Goal: Transaction & Acquisition: Purchase product/service

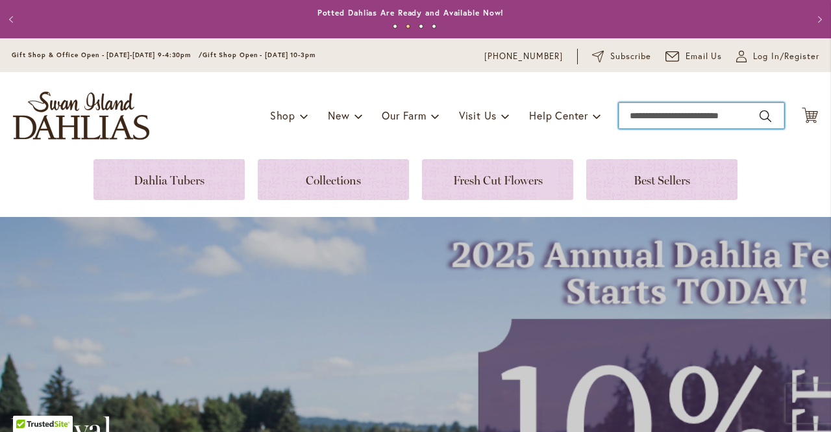
click at [668, 116] on input "Search" at bounding box center [702, 116] width 166 height 26
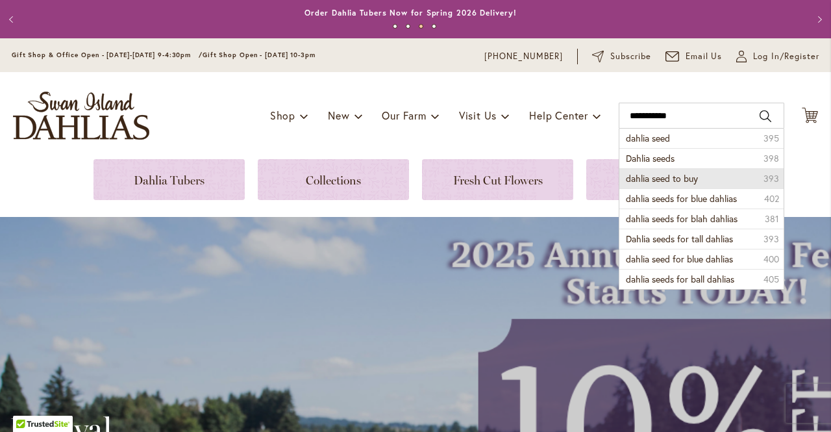
click at [668, 180] on span "dahlia seed to buy" at bounding box center [662, 178] width 72 height 12
type input "**********"
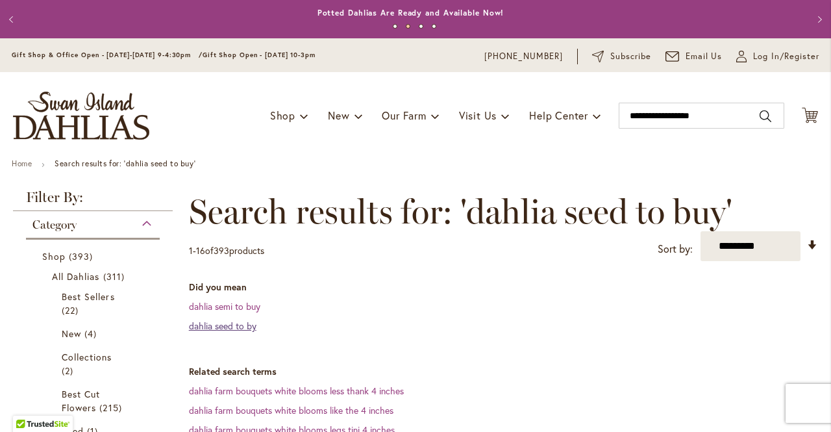
click at [242, 327] on link "dahlia seed to by" at bounding box center [223, 326] width 68 height 12
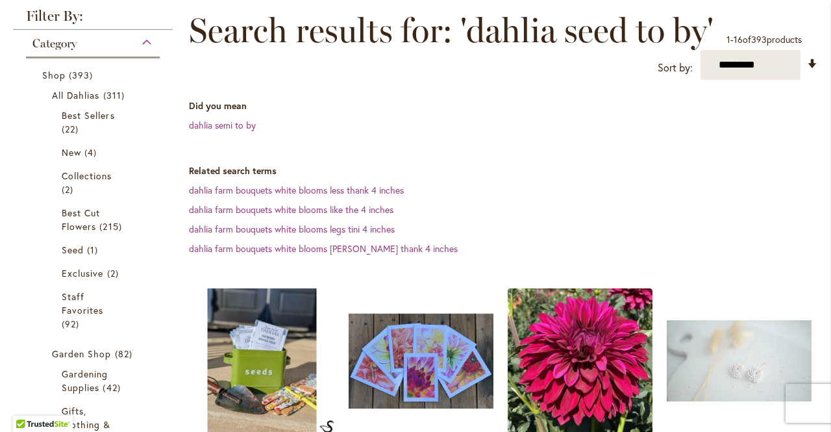
scroll to position [182, 0]
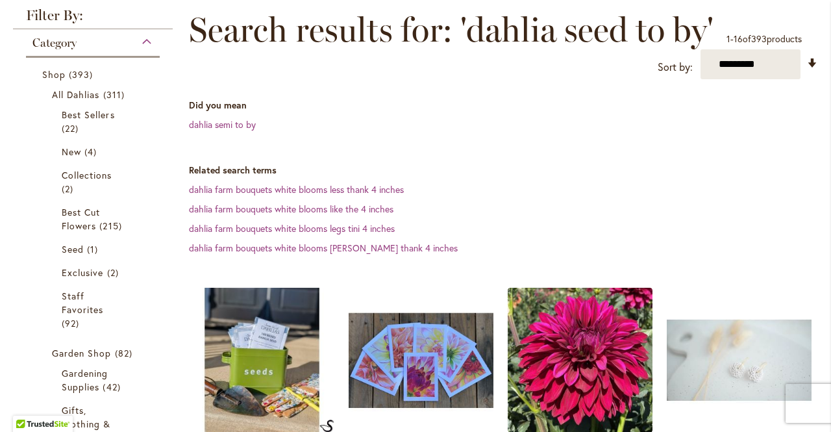
click at [242, 326] on img at bounding box center [262, 360] width 152 height 152
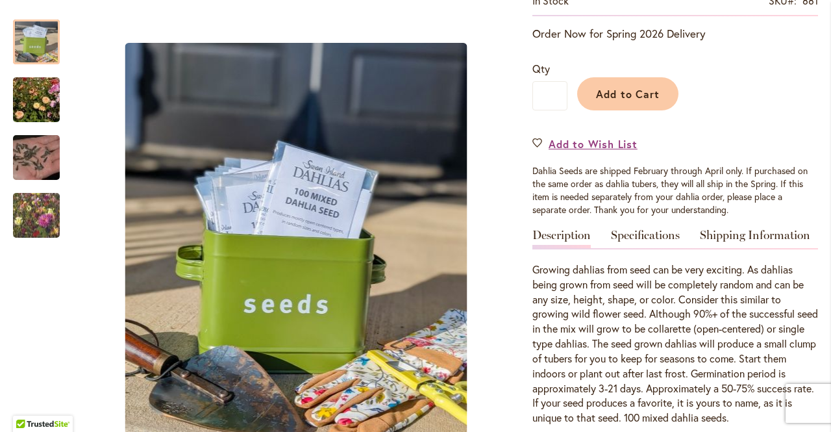
scroll to position [286, 0]
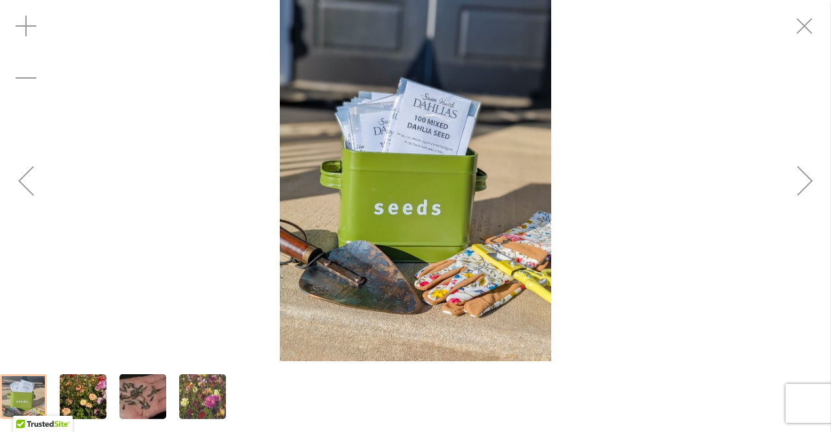
click at [453, 303] on img "Mixed Dahlia Seed" at bounding box center [415, 180] width 271 height 361
click at [798, 185] on div "Next" at bounding box center [805, 181] width 52 height 52
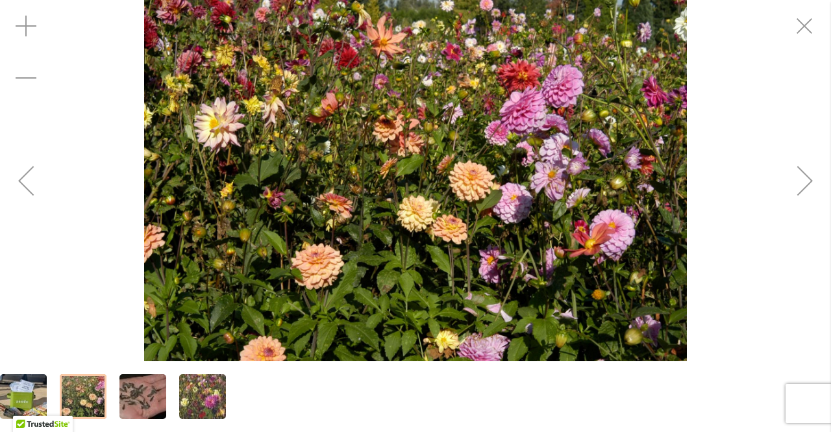
click at [798, 185] on div "Next" at bounding box center [805, 181] width 52 height 52
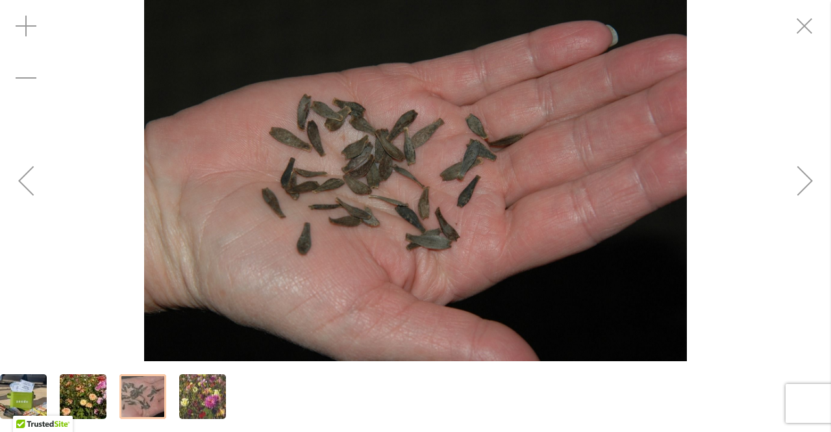
click at [798, 185] on div "Next" at bounding box center [805, 181] width 52 height 52
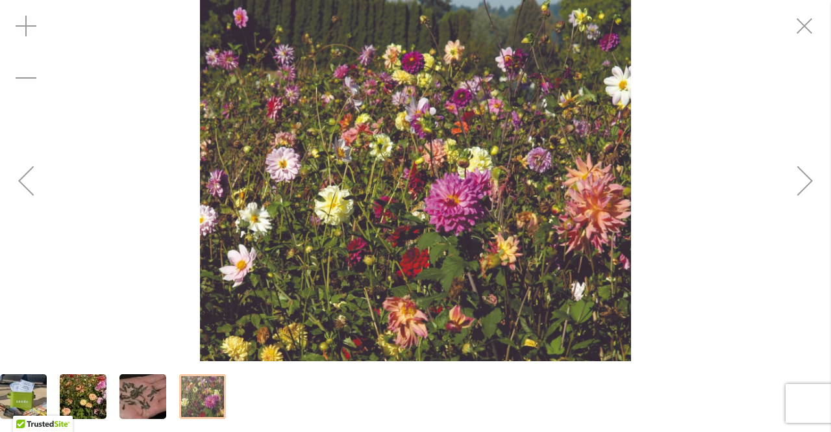
click at [798, 185] on div "Next" at bounding box center [805, 181] width 52 height 52
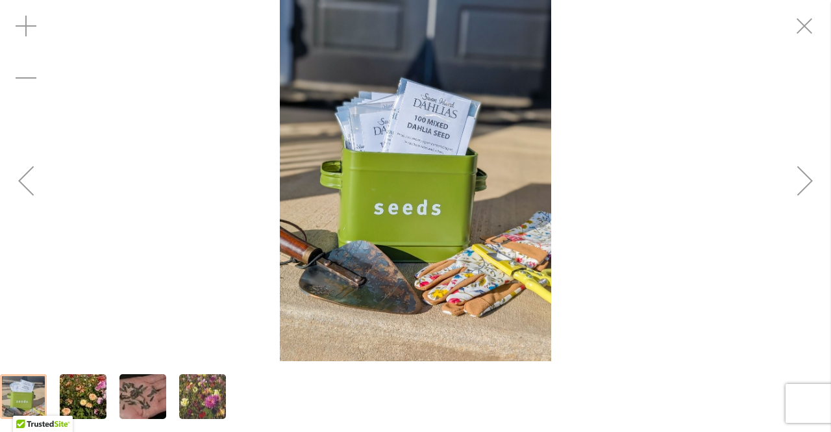
click at [798, 185] on div "Next" at bounding box center [805, 181] width 52 height 52
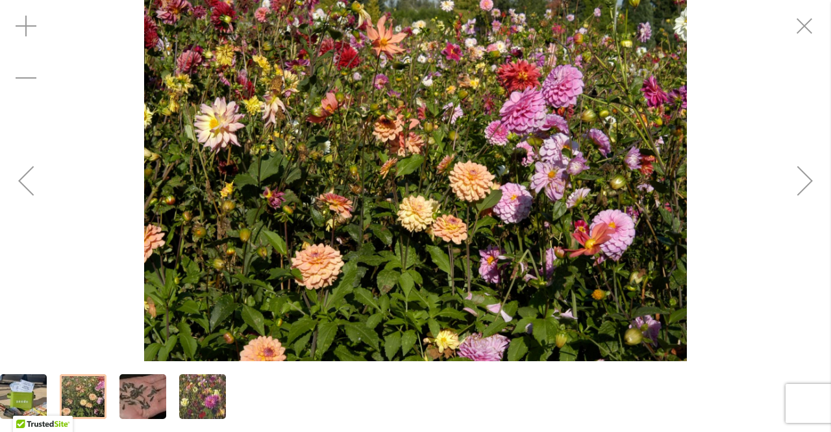
click at [798, 185] on div "Next" at bounding box center [805, 181] width 52 height 52
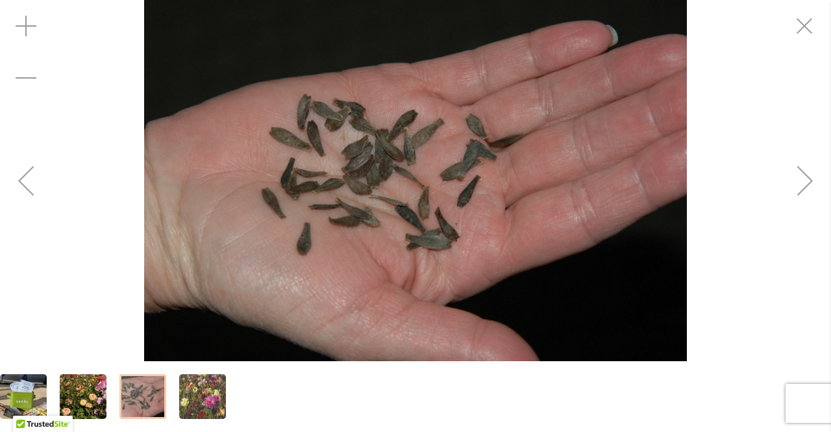
click at [799, 190] on div "Next" at bounding box center [805, 181] width 52 height 52
